Goal: Find specific page/section: Find specific page/section

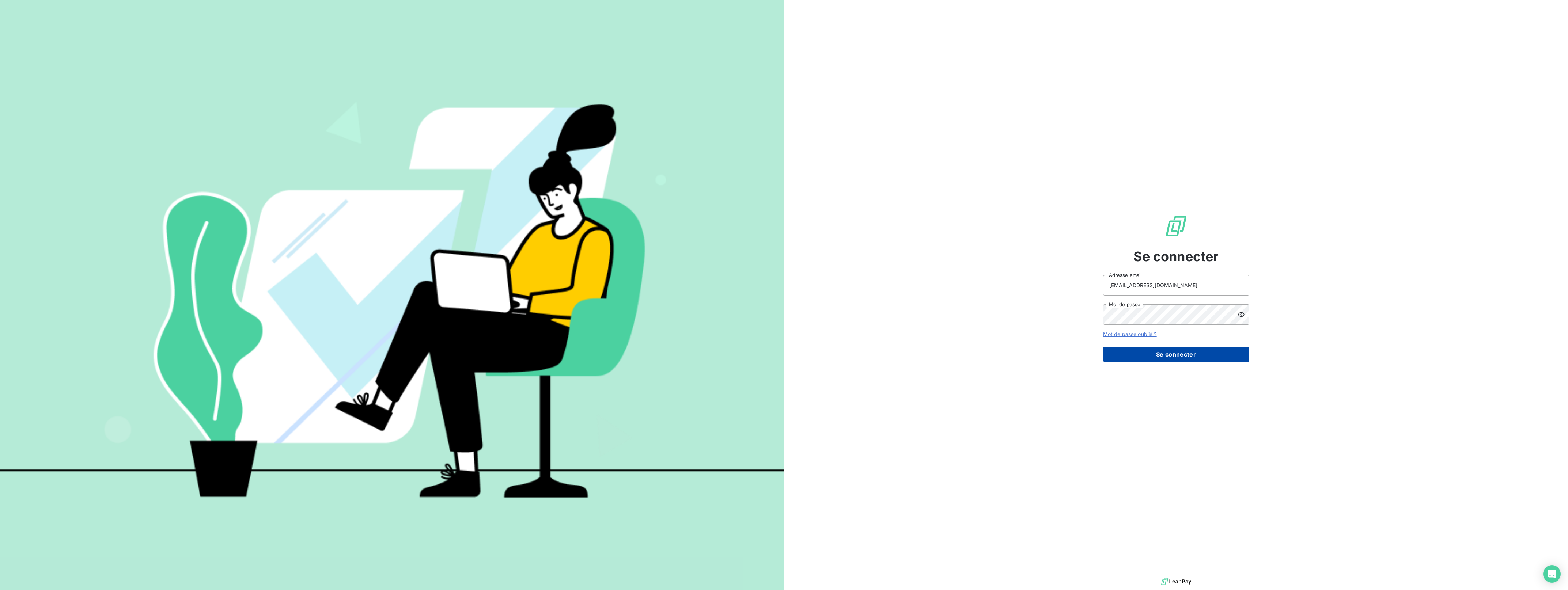
click at [1167, 359] on button "Se connecter" at bounding box center [1176, 354] width 146 height 15
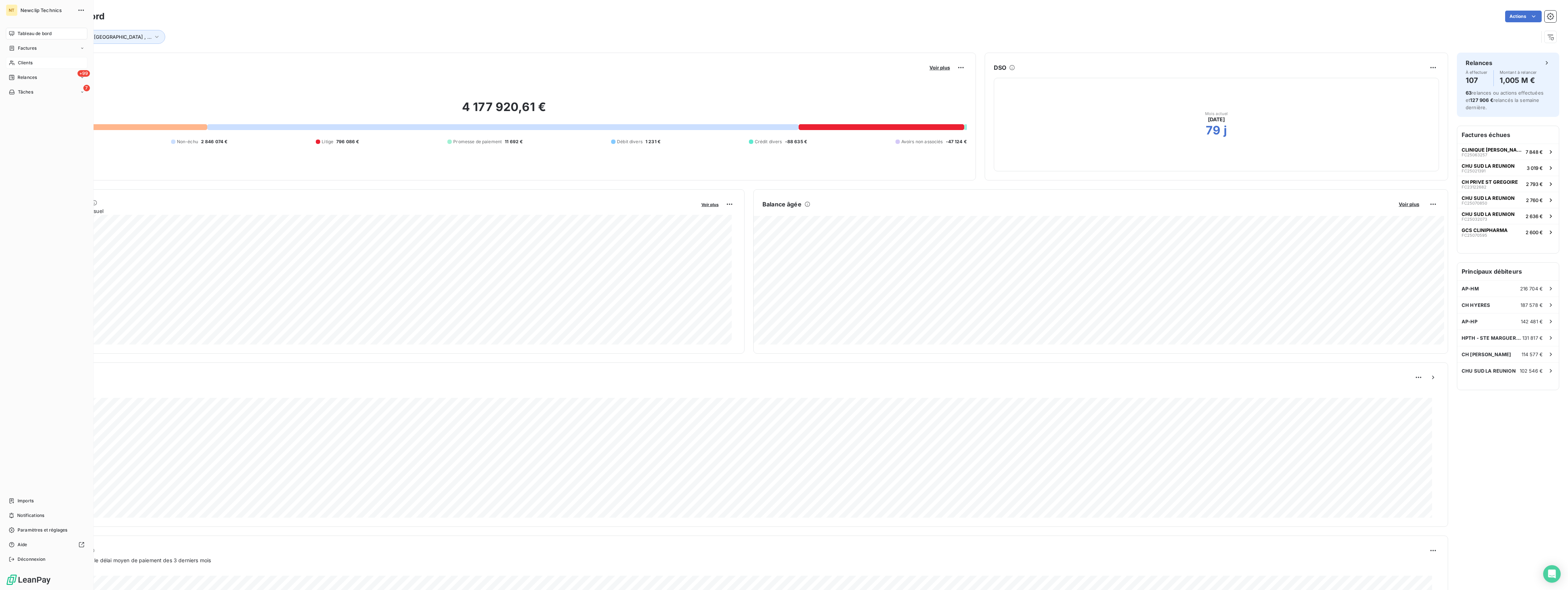
click at [27, 64] on span "Clients" at bounding box center [25, 63] width 15 height 7
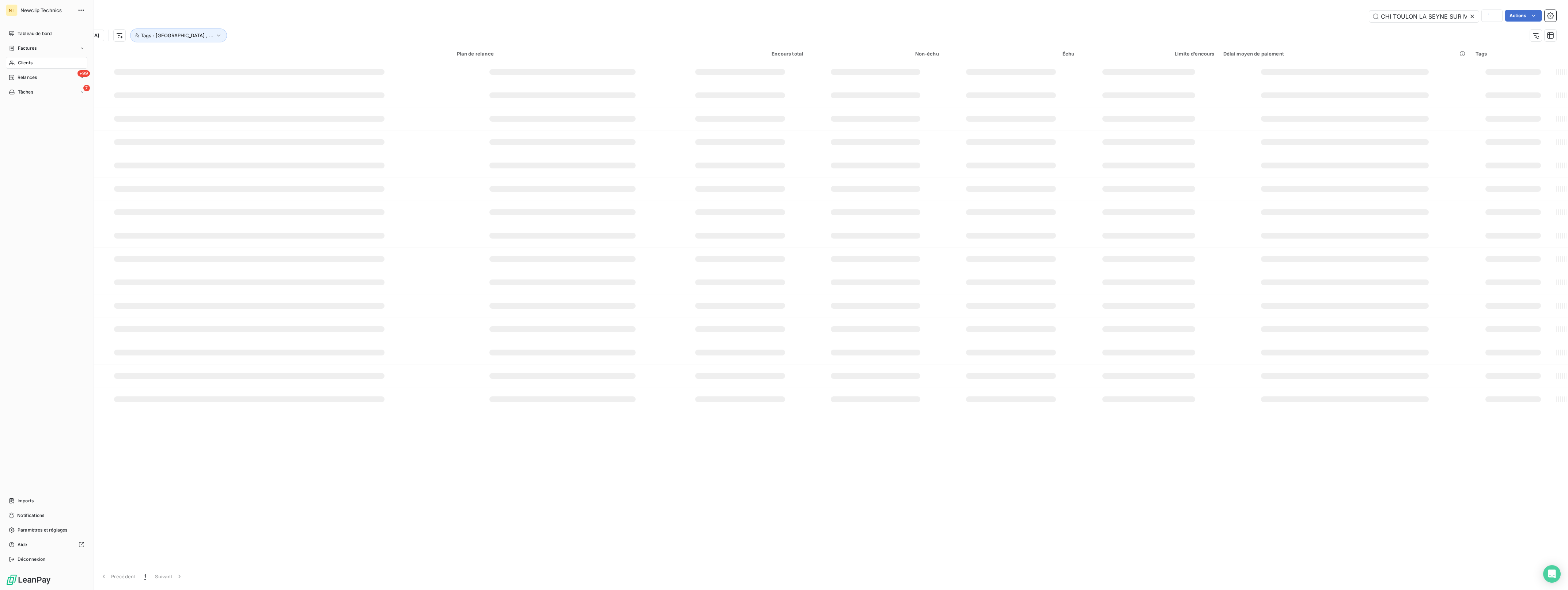
scroll to position [0, 7]
click at [1416, 15] on input "CHI TOULON LA SEYNE SUR MER" at bounding box center [1424, 16] width 110 height 12
click at [1416, 16] on input "CHI TOULON LA SEYNE SUR MER" at bounding box center [1424, 16] width 110 height 12
click at [1473, 18] on icon at bounding box center [1472, 16] width 7 height 7
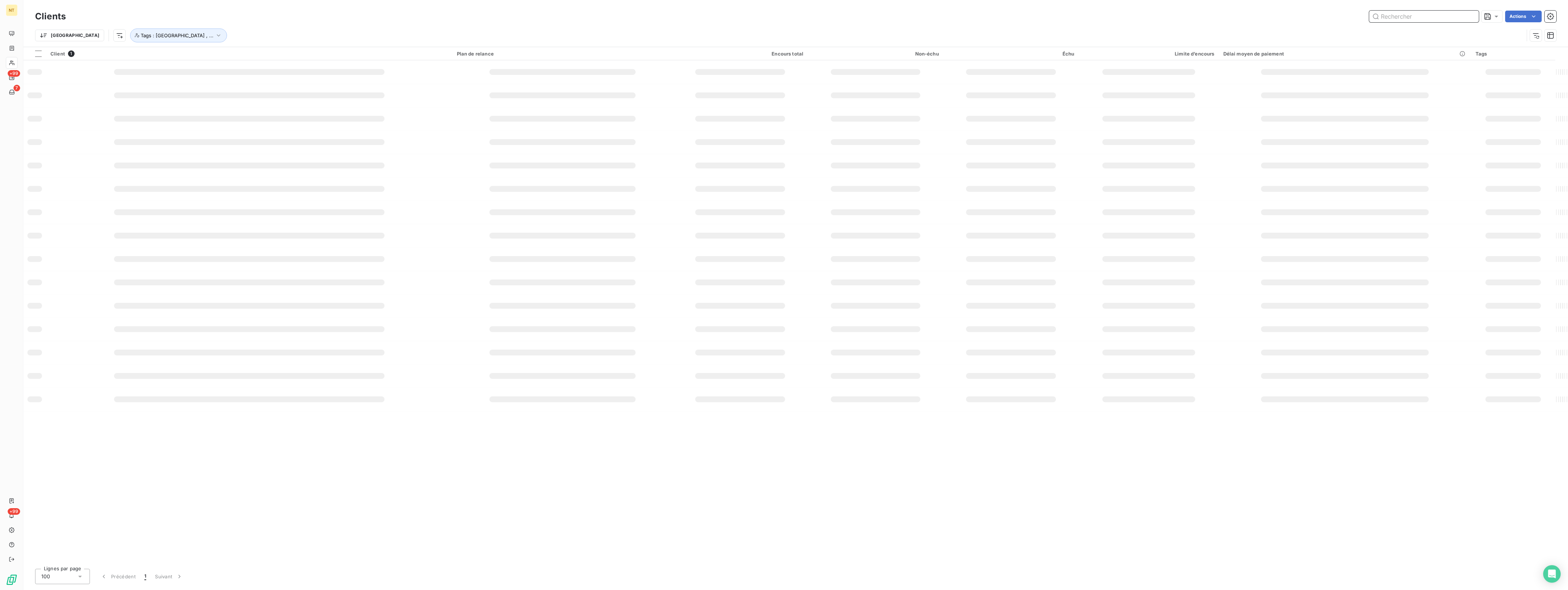
click at [1442, 14] on input "text" at bounding box center [1424, 16] width 110 height 12
type input "hyere"
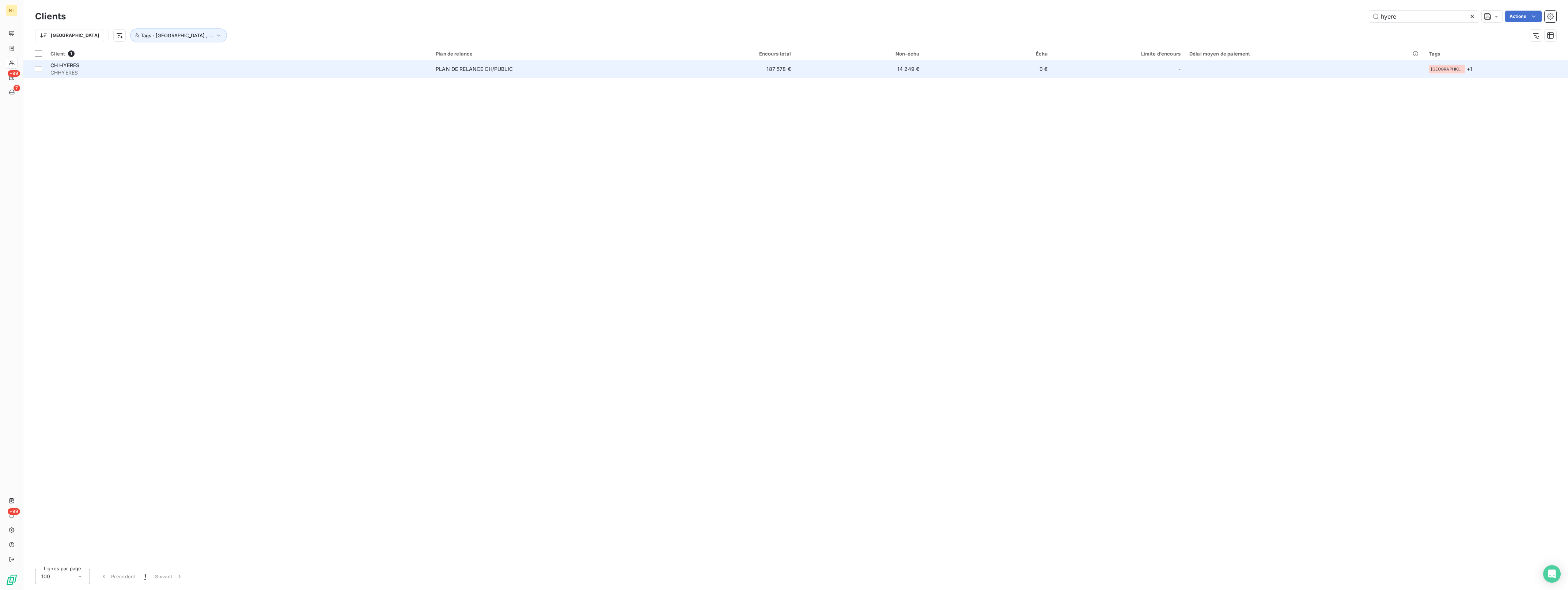
click at [72, 66] on span "CH HYERES" at bounding box center [65, 65] width 29 height 6
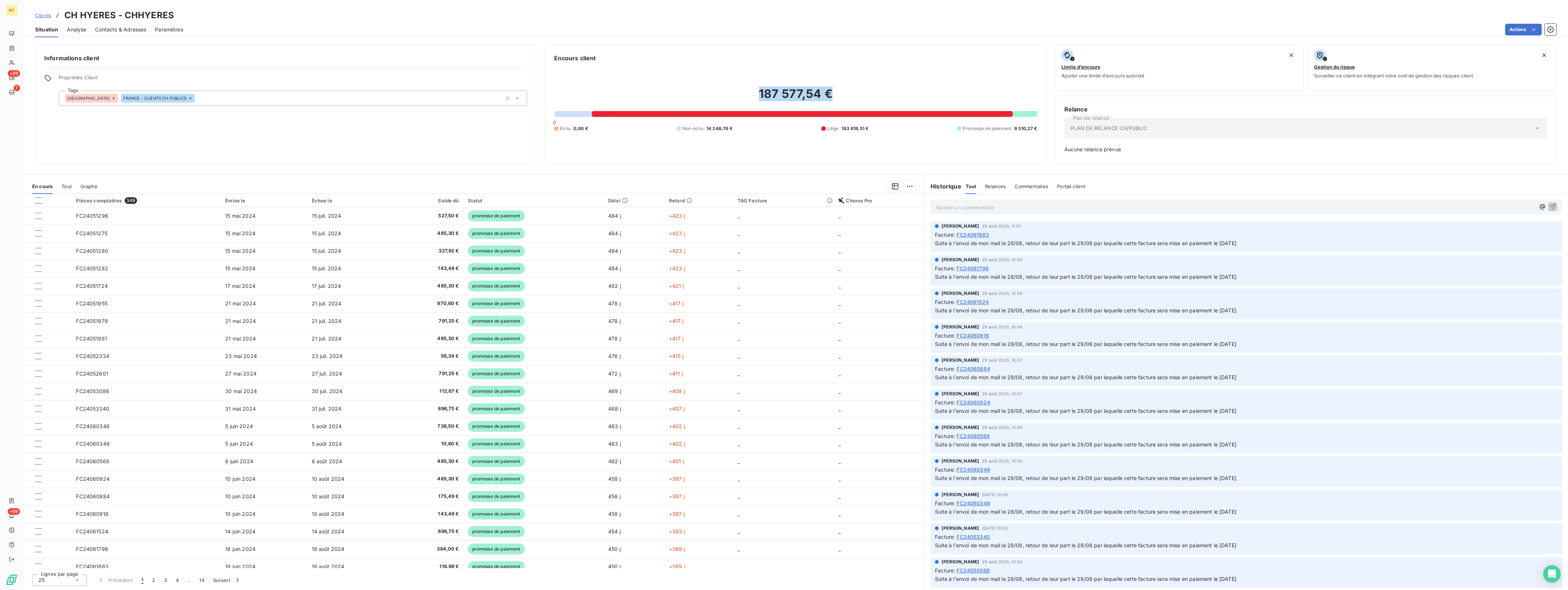
drag, startPoint x: 838, startPoint y: 93, endPoint x: 760, endPoint y: 94, distance: 78.0
click at [760, 94] on h2 "187 577,54 €" at bounding box center [795, 97] width 483 height 22
drag, startPoint x: 760, startPoint y: 94, endPoint x: 781, endPoint y: 97, distance: 21.2
copy h2 "187 577,54 €"
drag, startPoint x: 117, startPoint y: 13, endPoint x: 60, endPoint y: 10, distance: 57.1
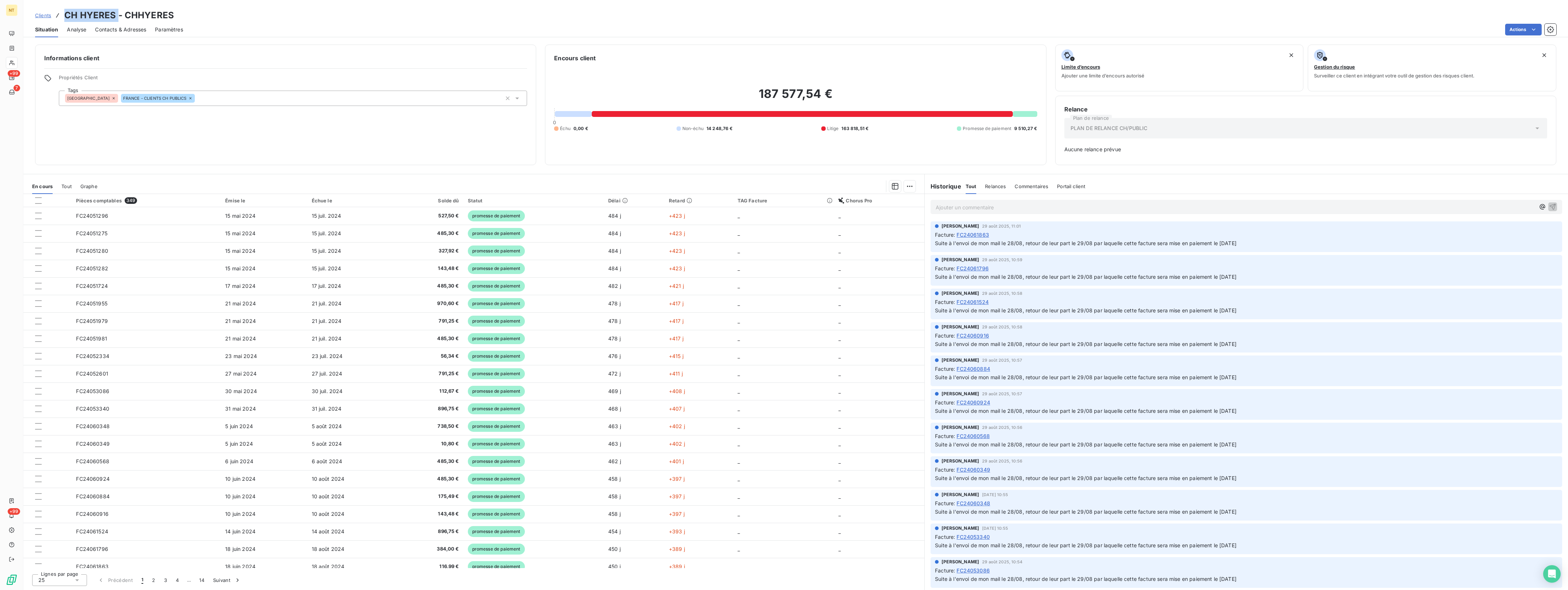
click at [60, 10] on div "Clients CH HYERES - CHHYERES" at bounding box center [105, 15] width 139 height 13
copy h3 "CH HYERES"
click at [19, 61] on span "Clients" at bounding box center [25, 63] width 15 height 7
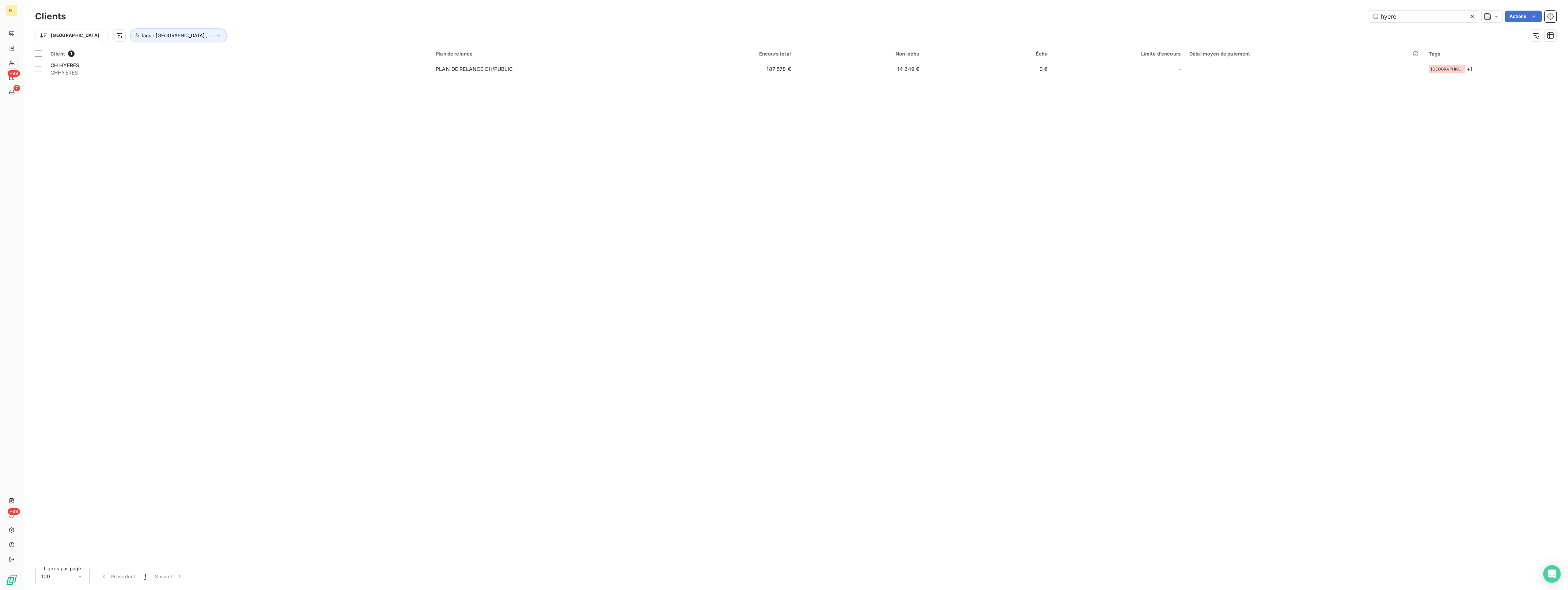
drag, startPoint x: 1356, startPoint y: 17, endPoint x: 1301, endPoint y: 19, distance: 55.0
click at [1301, 19] on div "hyere Actions" at bounding box center [815, 16] width 1482 height 12
type input "edmon"
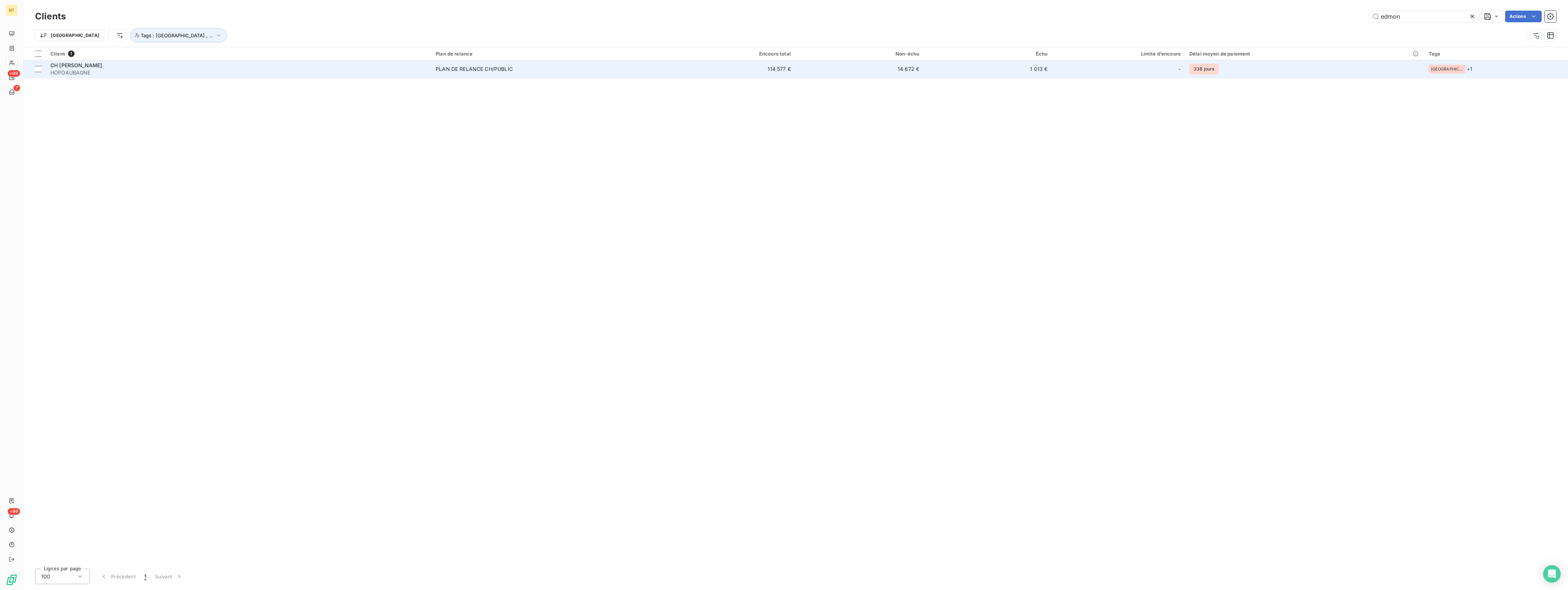
click at [99, 69] on span "HOPDAUBAGNE" at bounding box center [239, 72] width 376 height 7
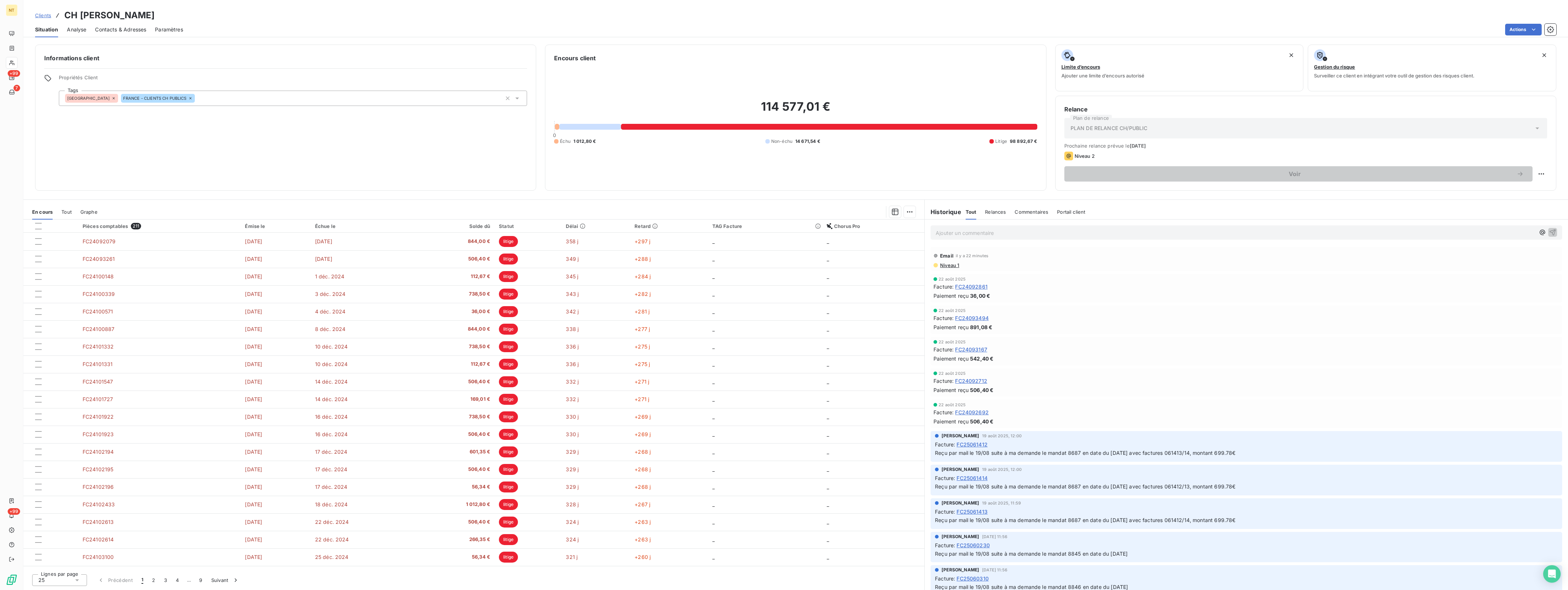
drag, startPoint x: 232, startPoint y: 15, endPoint x: 61, endPoint y: 15, distance: 171.0
click at [61, 15] on div "Clients CH [PERSON_NAME]" at bounding box center [95, 15] width 119 height 13
copy h3 "CH [PERSON_NAME]"
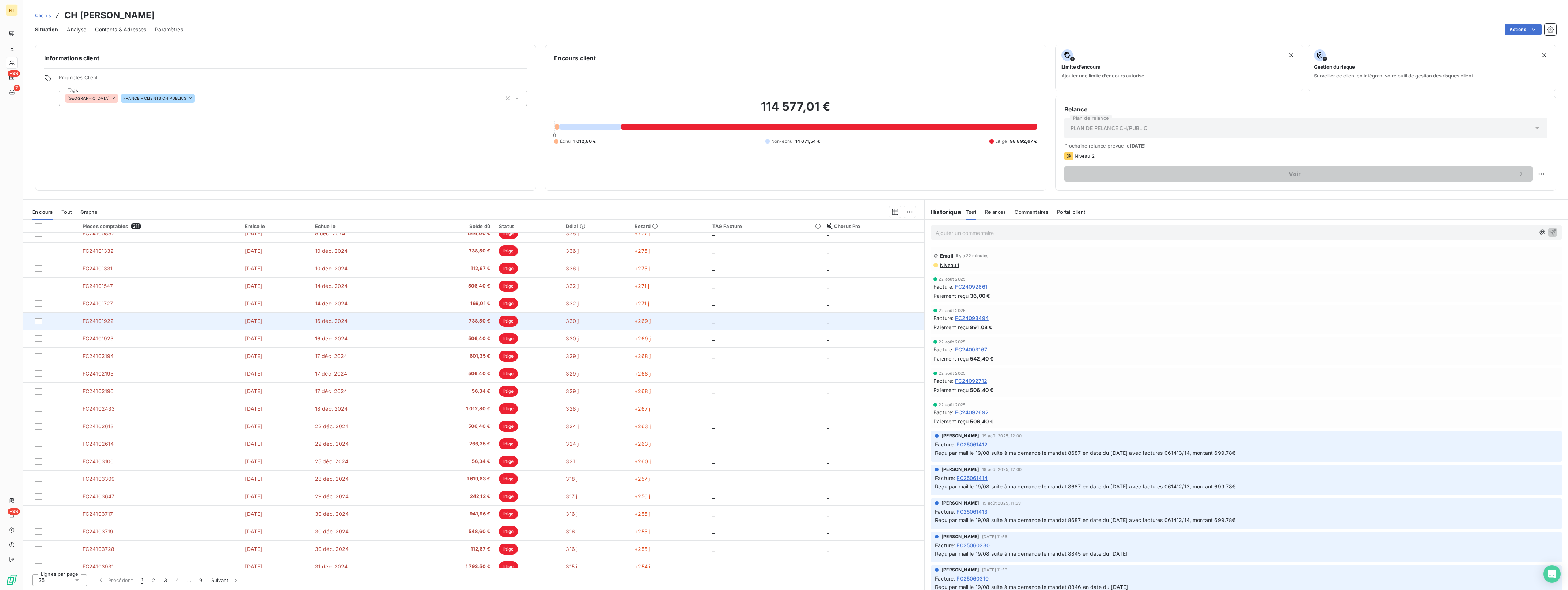
scroll to position [103, 0]
